Goal: Find specific page/section: Find specific page/section

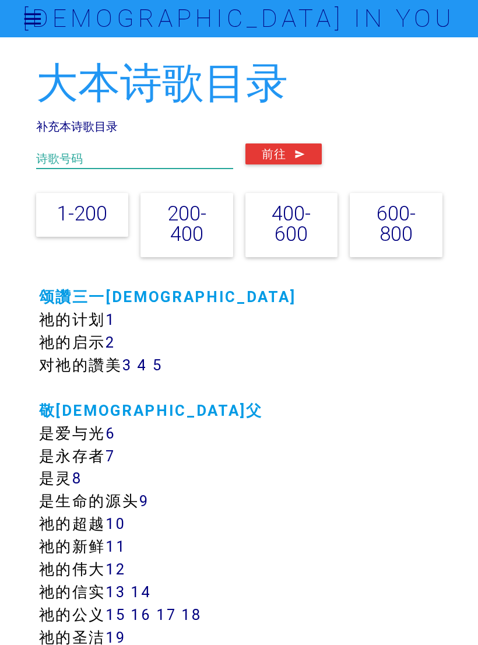
click at [102, 153] on input "text" at bounding box center [134, 156] width 197 height 25
type input "210"
click at [282, 162] on button "前往" at bounding box center [284, 154] width 76 height 21
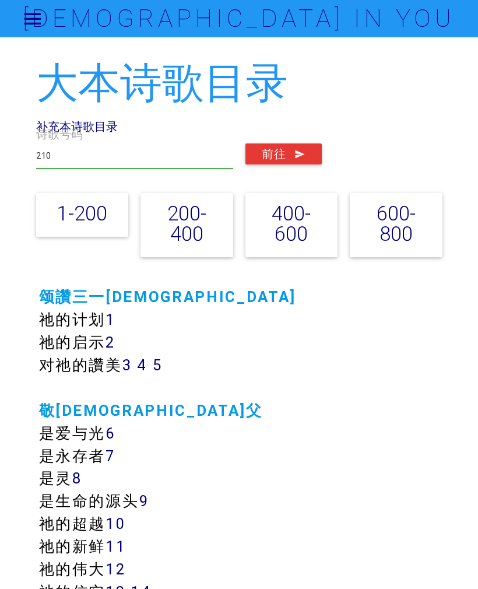
click at [132, 123] on div "大本诗歌目录 补充本诗歌目录 210 诗歌号码 前往 1-200 200-400 400-600 600-800" at bounding box center [239, 163] width 407 height 206
click at [85, 132] on link "补充本诗歌目录" at bounding box center [77, 126] width 82 height 15
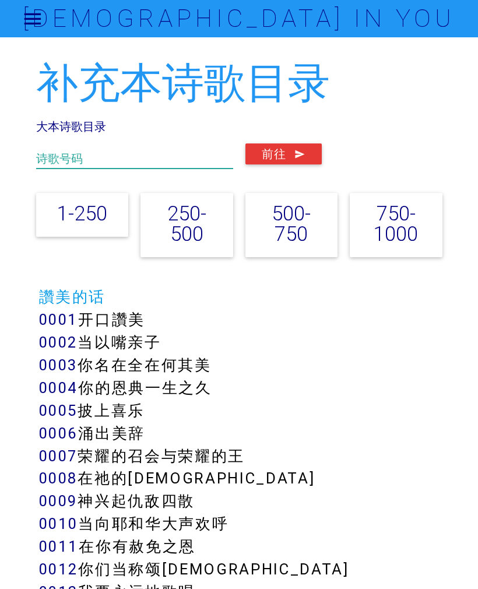
click at [89, 151] on input "text" at bounding box center [134, 156] width 197 height 25
type input "118"
click at [302, 160] on icon "submit" at bounding box center [300, 154] width 11 height 21
click at [131, 139] on div "118 诗歌号码 前往" at bounding box center [239, 156] width 419 height 42
click at [75, 124] on link "大本诗歌目录" at bounding box center [71, 126] width 70 height 15
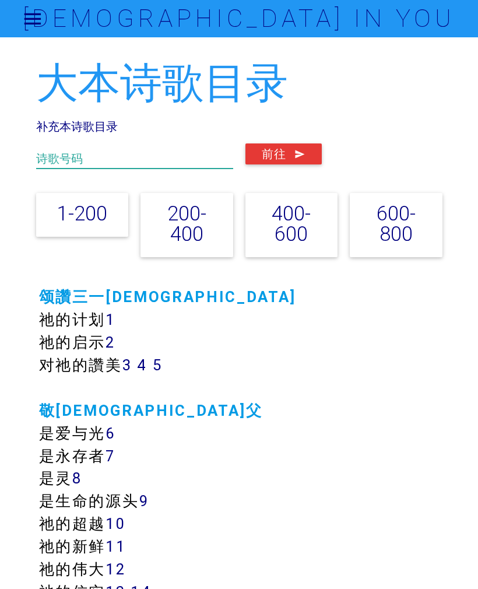
click at [93, 167] on input "text" at bounding box center [134, 156] width 197 height 25
click at [292, 162] on button "前往" at bounding box center [284, 154] width 76 height 21
click at [110, 162] on input "285" at bounding box center [134, 156] width 197 height 25
type input "242"
click at [287, 150] on button "前往" at bounding box center [284, 154] width 76 height 21
